Goal: Task Accomplishment & Management: Use online tool/utility

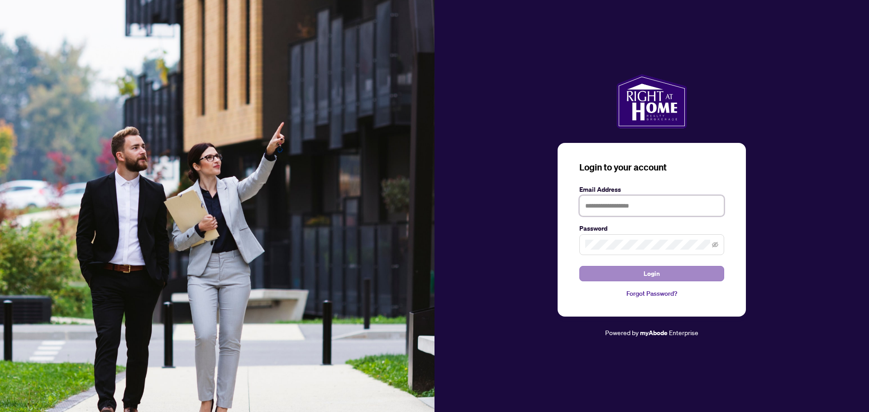
type input "**********"
click at [654, 278] on span "Login" at bounding box center [651, 273] width 16 height 14
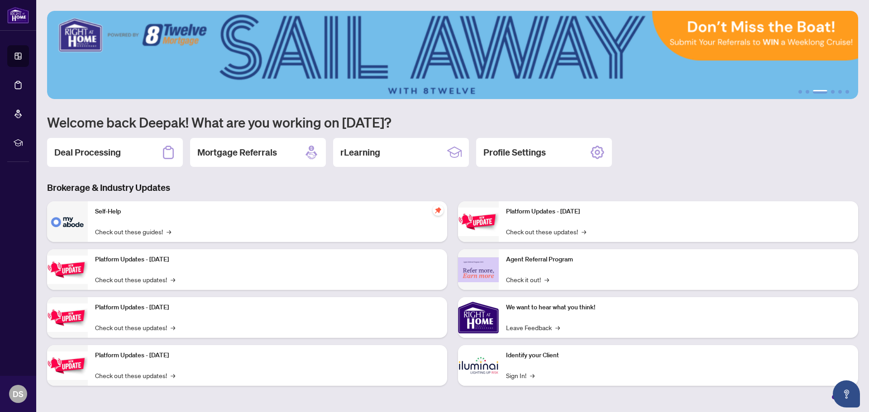
drag, startPoint x: 87, startPoint y: 130, endPoint x: 88, endPoint y: 136, distance: 5.6
click at [87, 130] on h1 "Welcome back Deepak! What are you working on [DATE]?" at bounding box center [452, 122] width 811 height 17
click at [92, 146] on h2 "Deal Processing" at bounding box center [87, 152] width 67 height 13
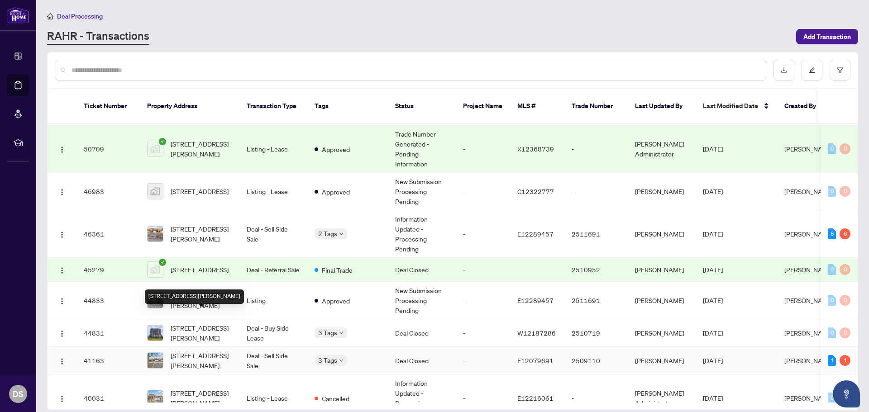
scroll to position [407, 0]
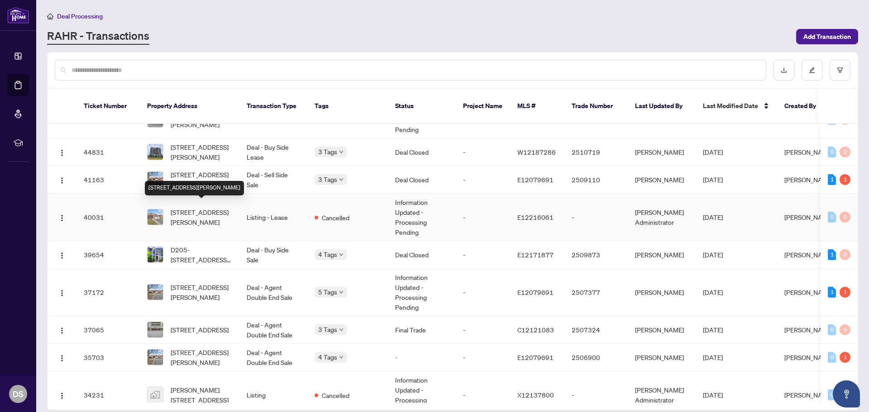
click at [206, 215] on span "[STREET_ADDRESS][PERSON_NAME]" at bounding box center [202, 217] width 62 height 20
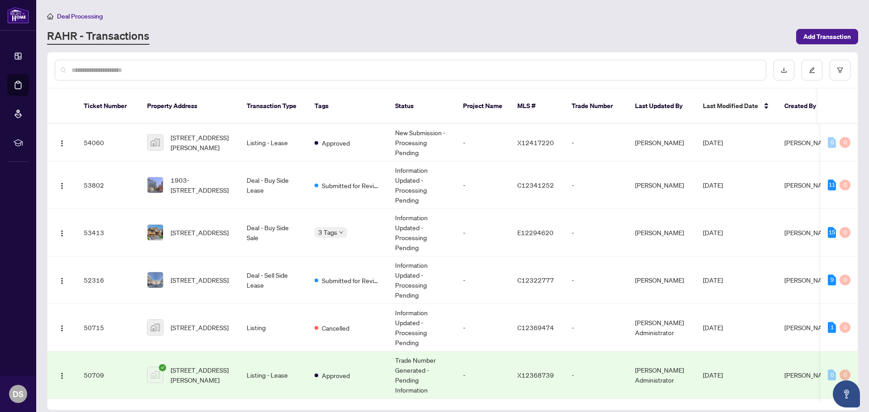
click at [245, 71] on input "text" at bounding box center [414, 70] width 687 height 10
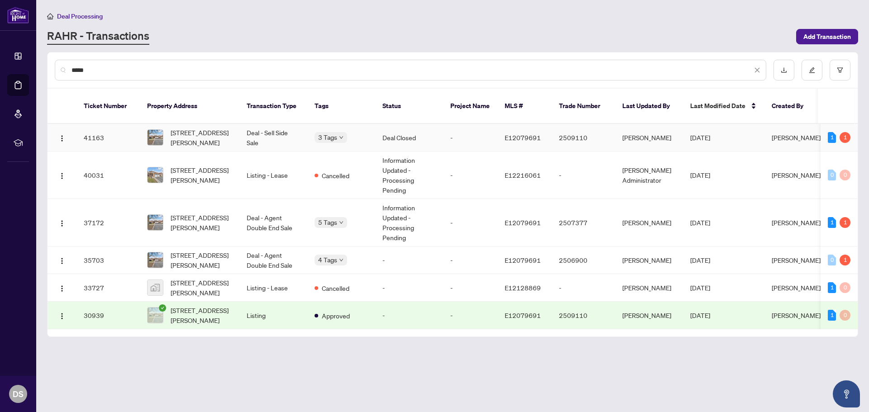
type input "*****"
click at [239, 129] on td "Deal - Sell Side Sale" at bounding box center [273, 138] width 68 height 28
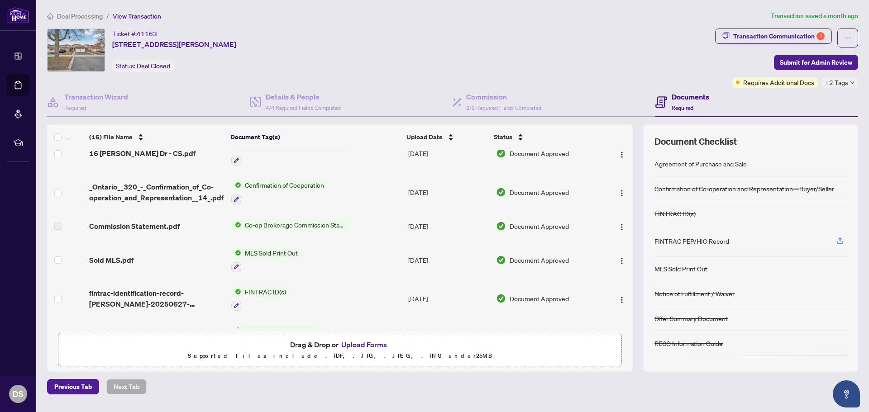
scroll to position [45, 0]
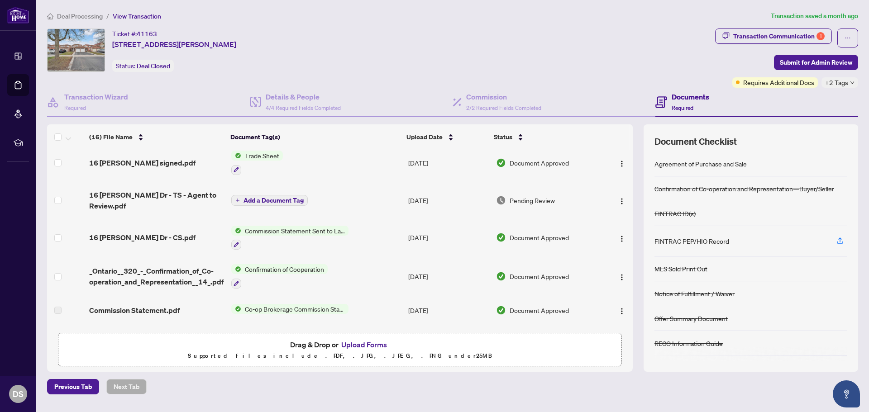
click at [280, 160] on div "Trade Sheet" at bounding box center [257, 163] width 52 height 24
click at [268, 156] on span "Trade Sheet" at bounding box center [262, 156] width 42 height 10
click at [150, 153] on td "16 [PERSON_NAME] signed.pdf" at bounding box center [157, 162] width 142 height 39
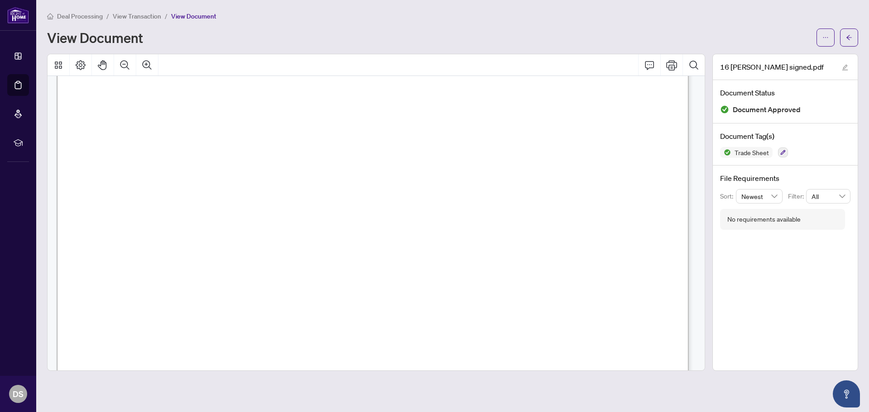
scroll to position [542, 0]
